Goal: Navigation & Orientation: Find specific page/section

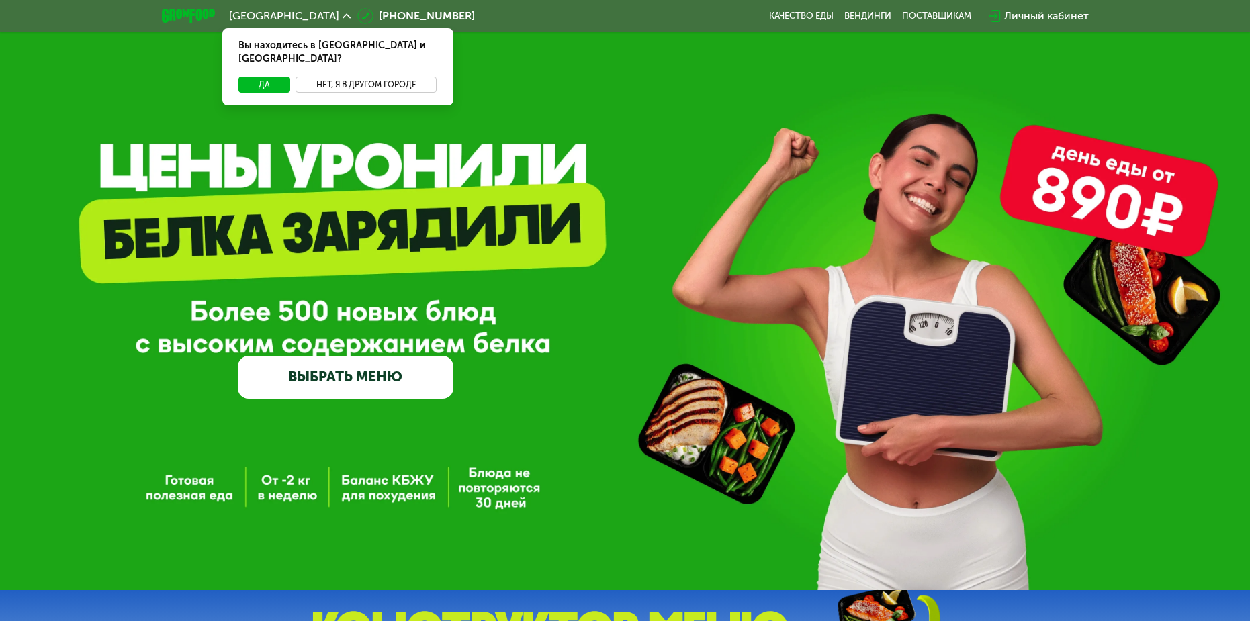
click at [359, 77] on button "Нет, я в другом городе" at bounding box center [366, 85] width 142 height 16
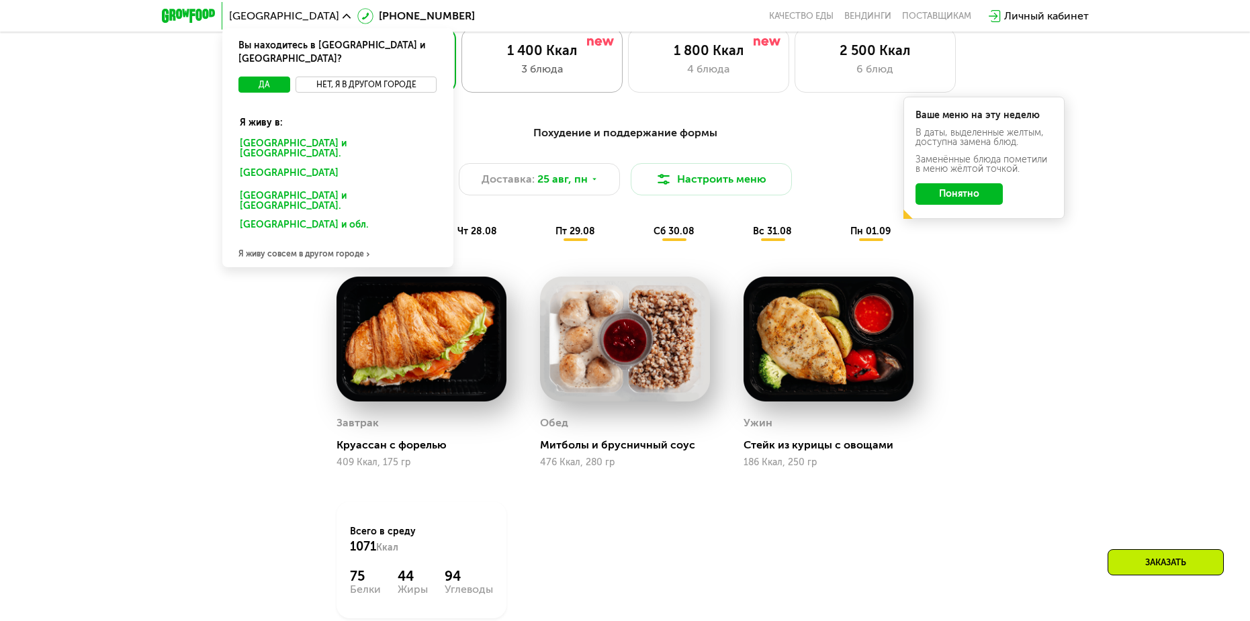
scroll to position [806, 0]
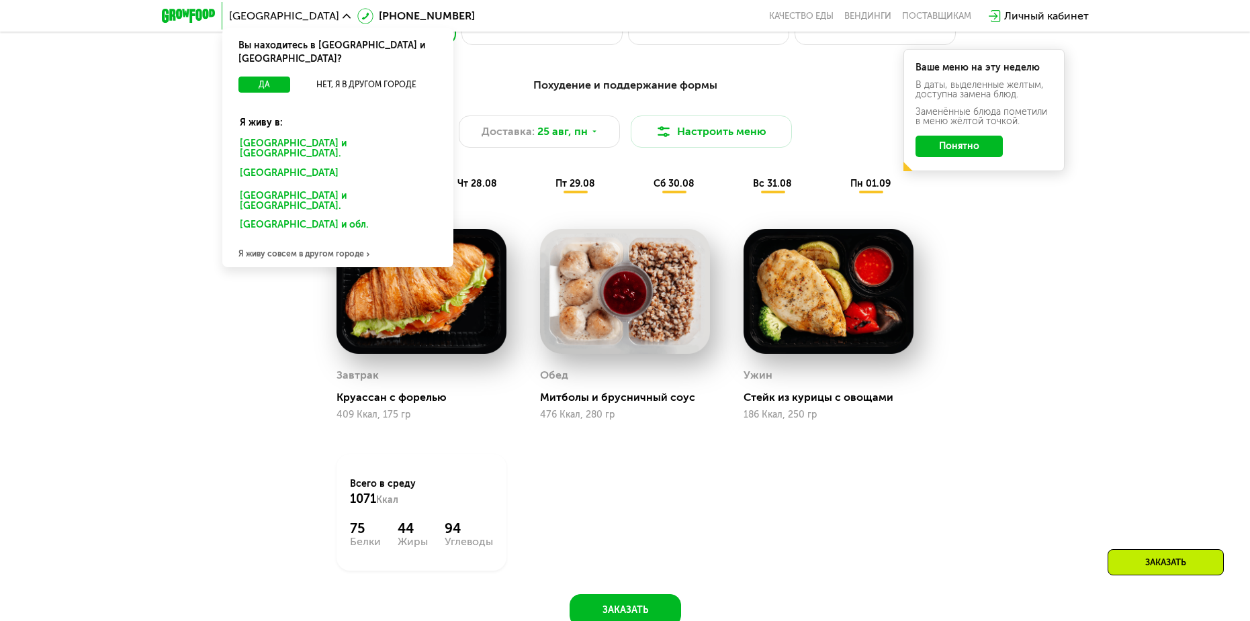
click at [163, 351] on div "Похудение и поддержание формы Доставка: [DATE] Настроить меню ср 27.08 чт 28.08…" at bounding box center [625, 359] width 1250 height 602
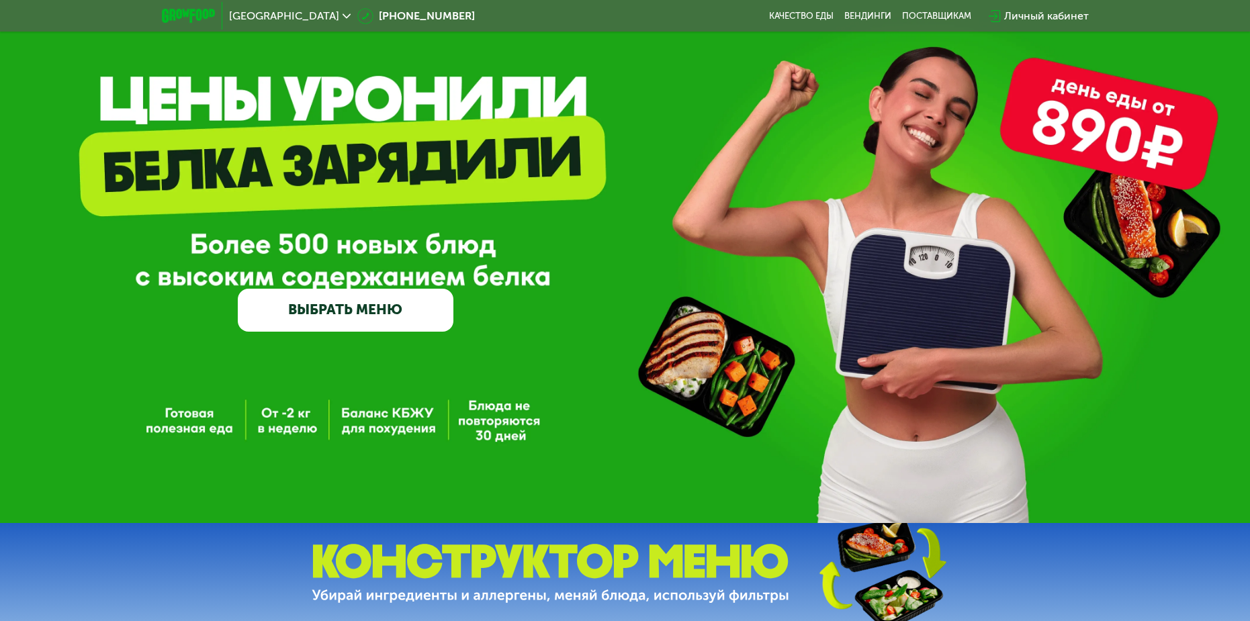
scroll to position [0, 0]
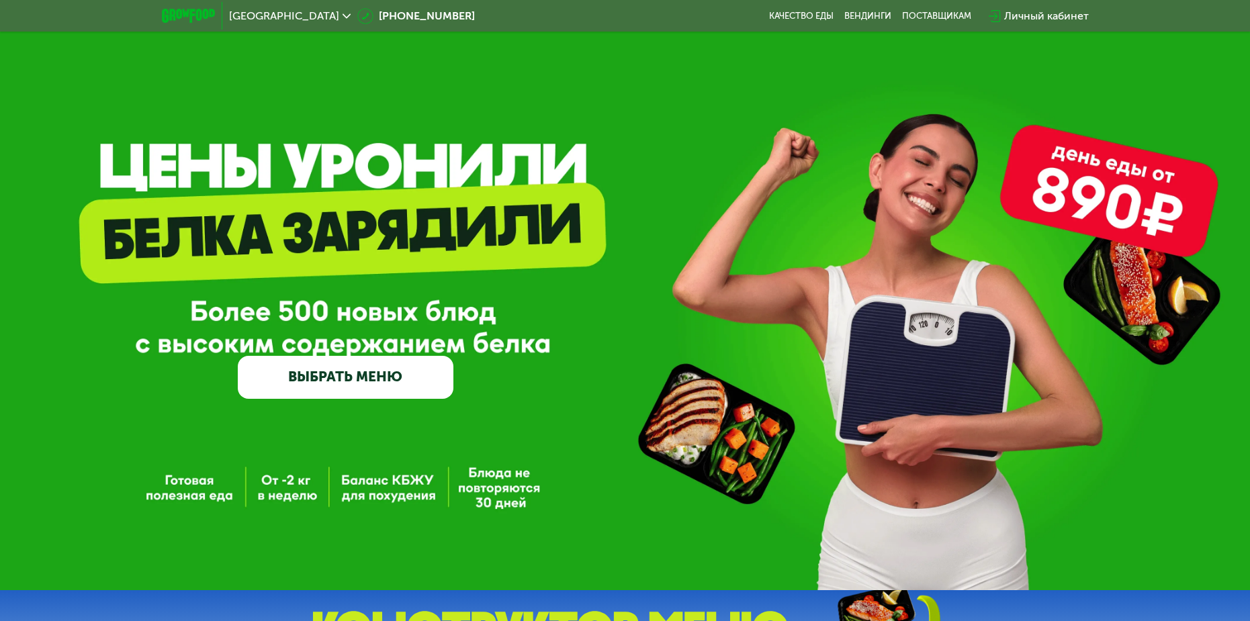
click at [250, 12] on span "[GEOGRAPHIC_DATA]" at bounding box center [284, 16] width 110 height 11
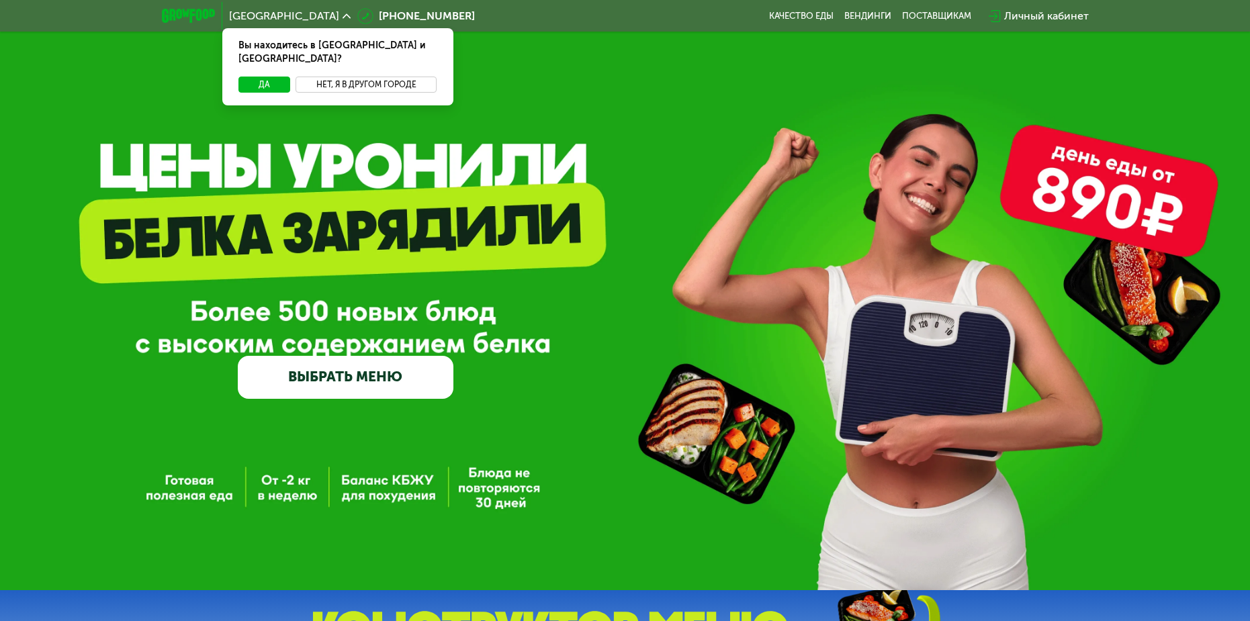
click at [308, 77] on button "Нет, я в другом городе" at bounding box center [366, 85] width 142 height 16
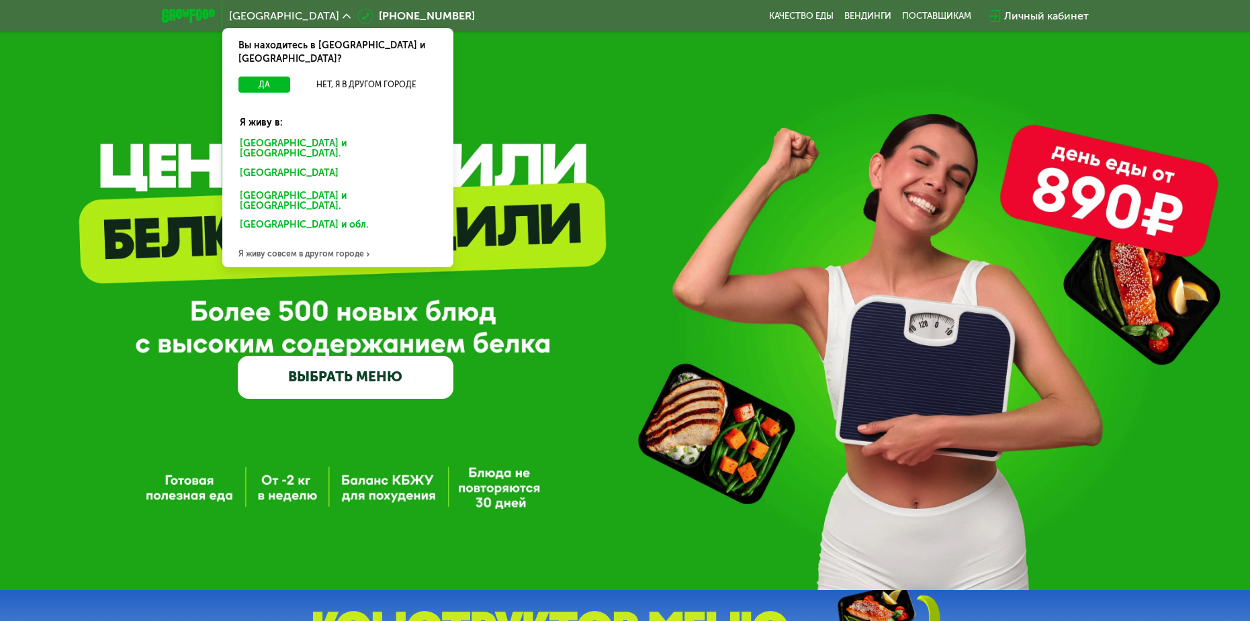
click at [314, 240] on div "Я живу совсем в другом городе" at bounding box center [337, 253] width 231 height 27
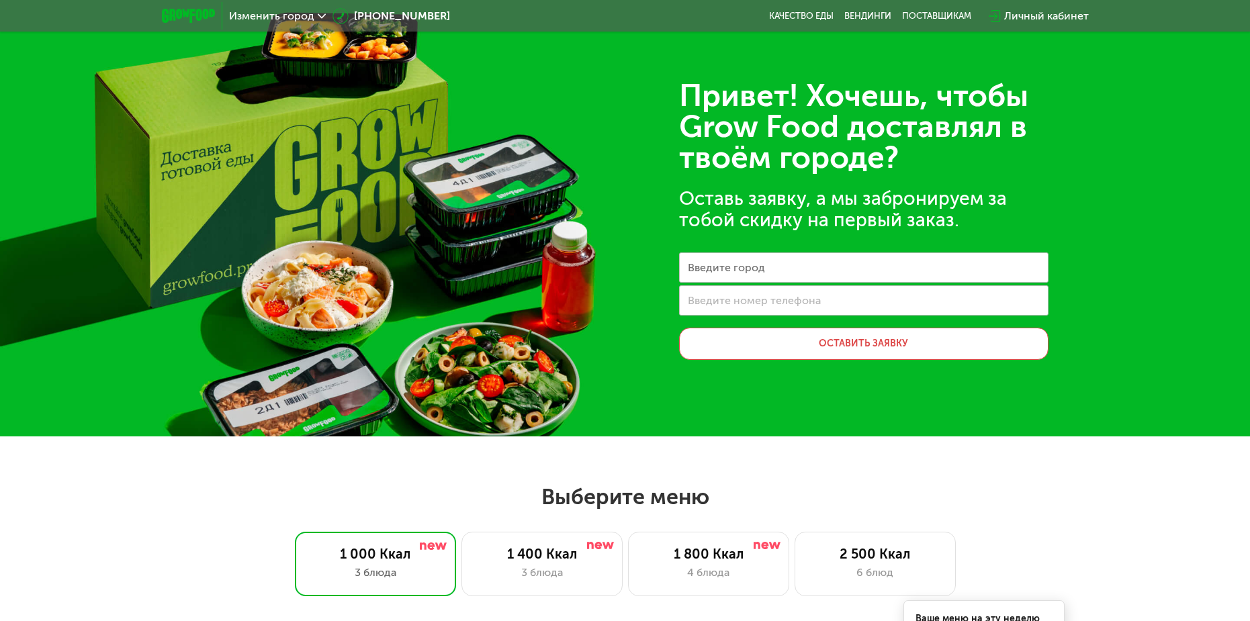
click at [755, 270] on label "Введите город" at bounding box center [726, 267] width 77 height 7
click at [755, 270] on input "Введите город" at bounding box center [863, 268] width 369 height 30
